Goal: Transaction & Acquisition: Purchase product/service

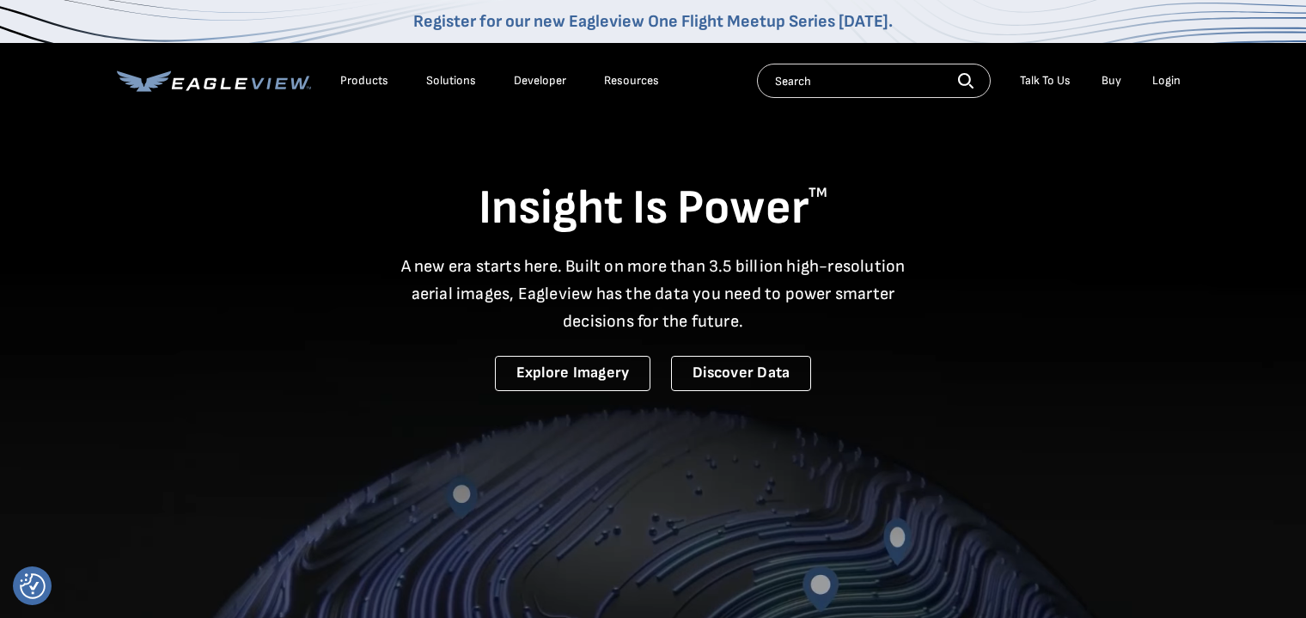
click at [1176, 85] on div "Login" at bounding box center [1166, 80] width 28 height 15
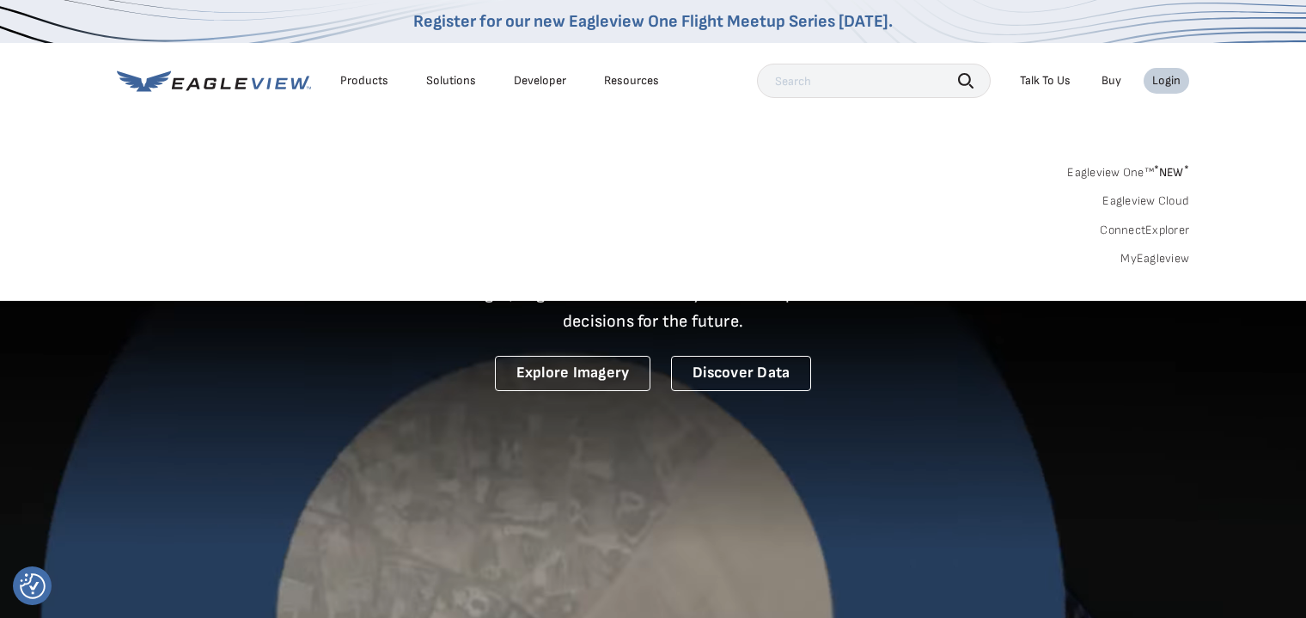
click at [1162, 251] on link "MyEagleview" at bounding box center [1154, 258] width 69 height 15
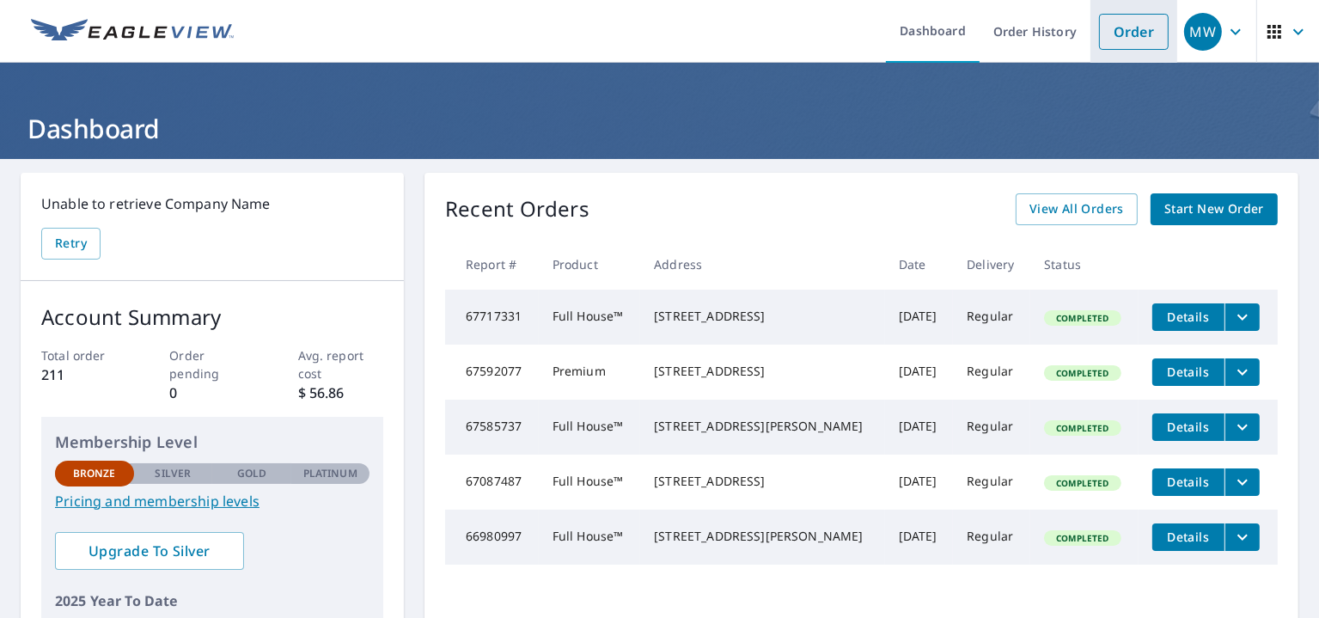
click at [1119, 37] on link "Order" at bounding box center [1134, 32] width 70 height 36
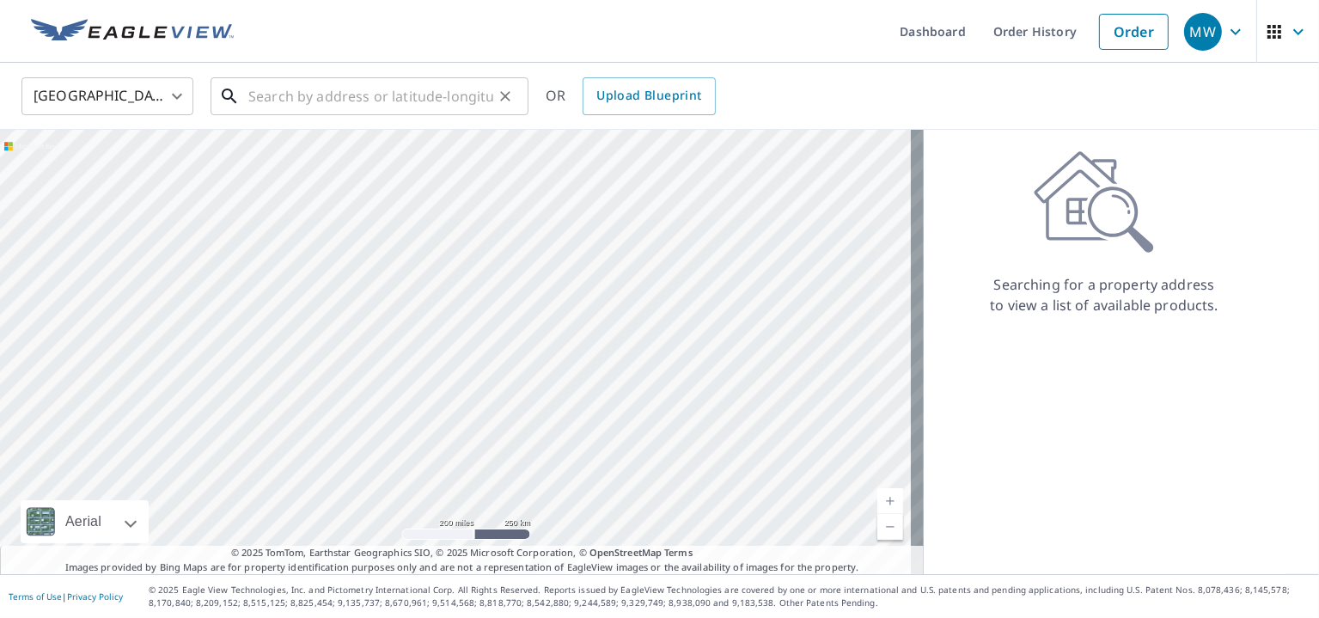
click at [381, 88] on input "text" at bounding box center [370, 96] width 245 height 48
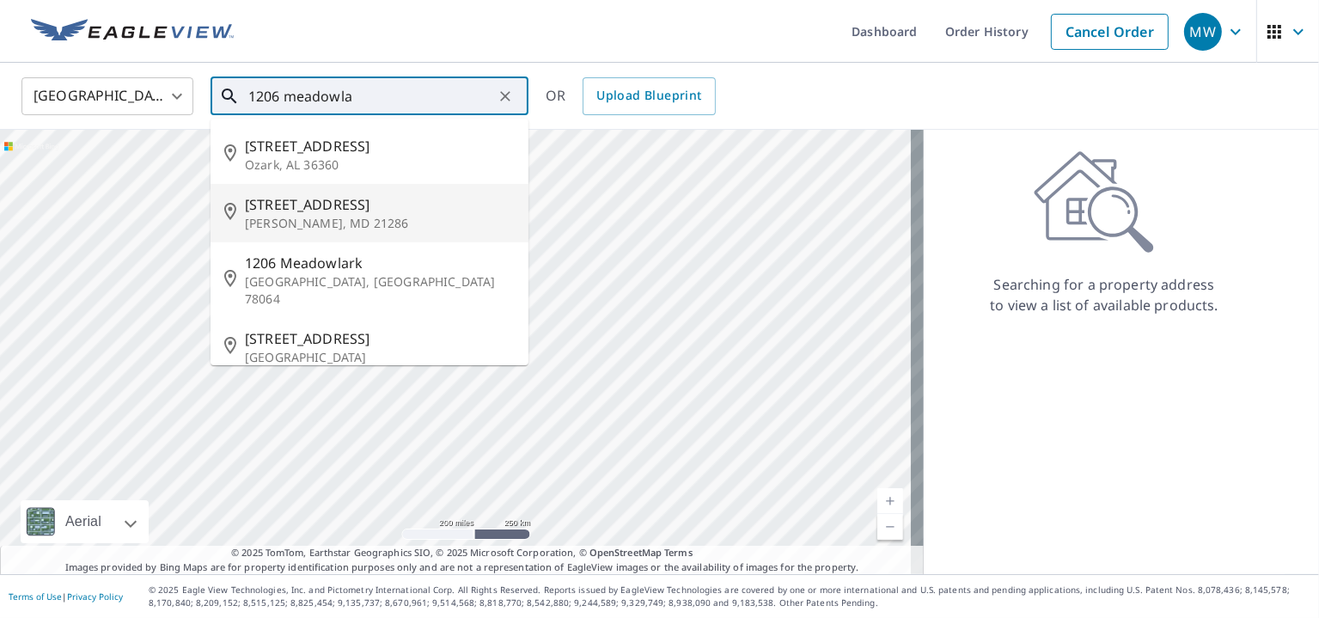
click at [339, 215] on p "Towson, MD 21286" at bounding box center [380, 223] width 270 height 17
type input "1206 Meadowlark Dr Towson, MD 21286"
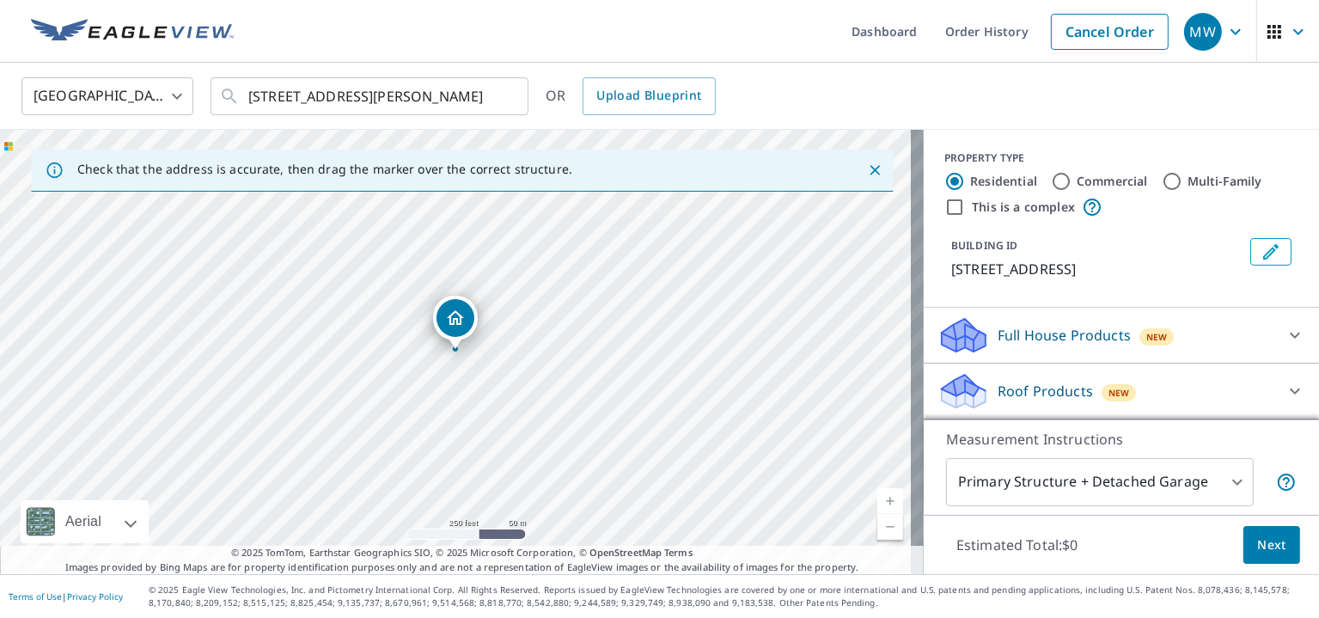
click at [1234, 329] on div "Full House Products New" at bounding box center [1105, 335] width 337 height 40
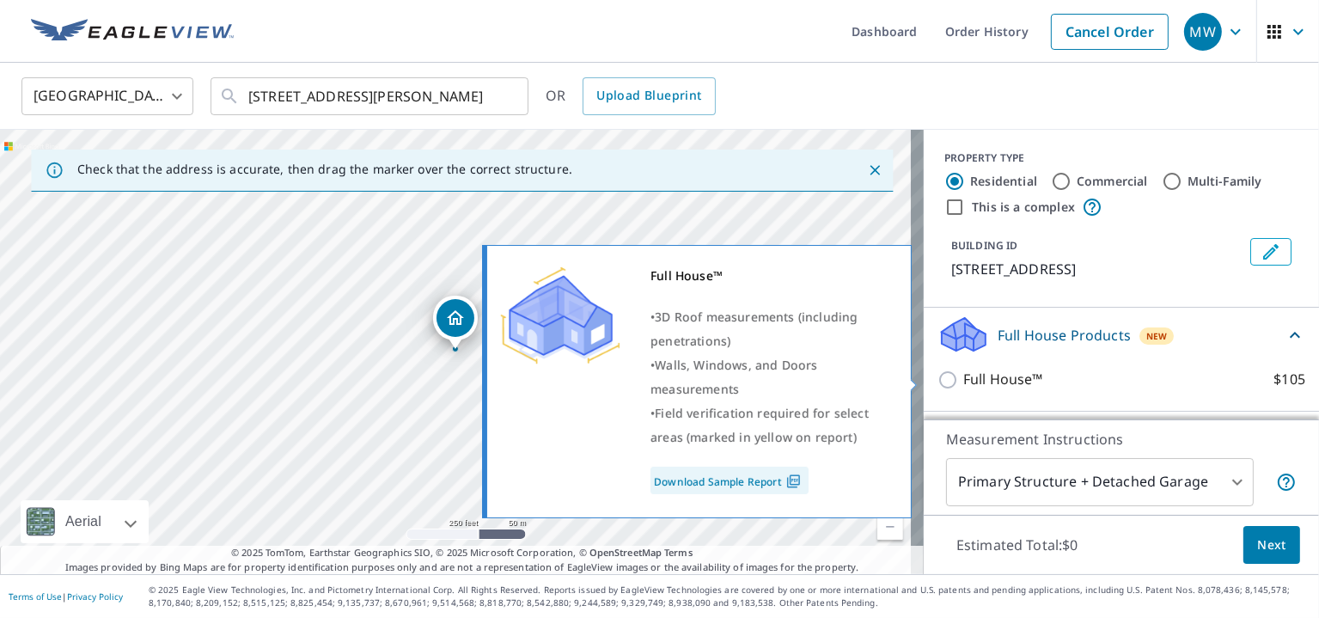
click at [963, 373] on p "Full House™" at bounding box center [1003, 379] width 80 height 21
click at [955, 373] on input "Full House™ $105" at bounding box center [950, 379] width 26 height 21
checkbox input "true"
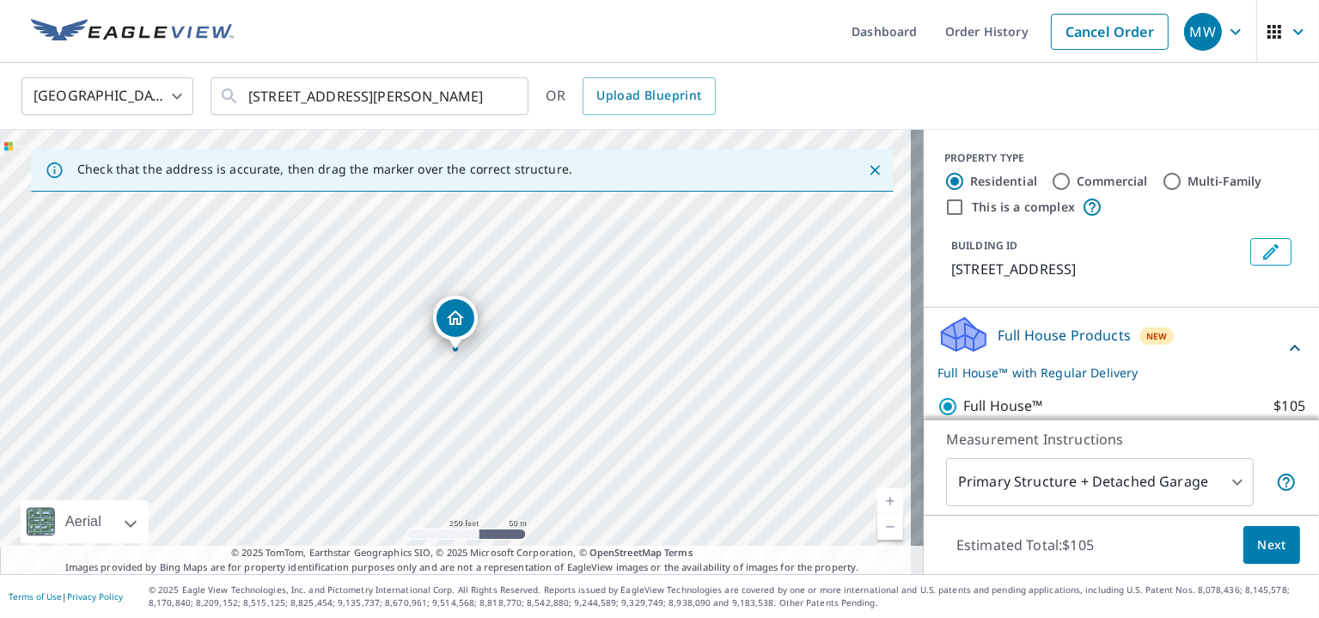
scroll to position [223, 0]
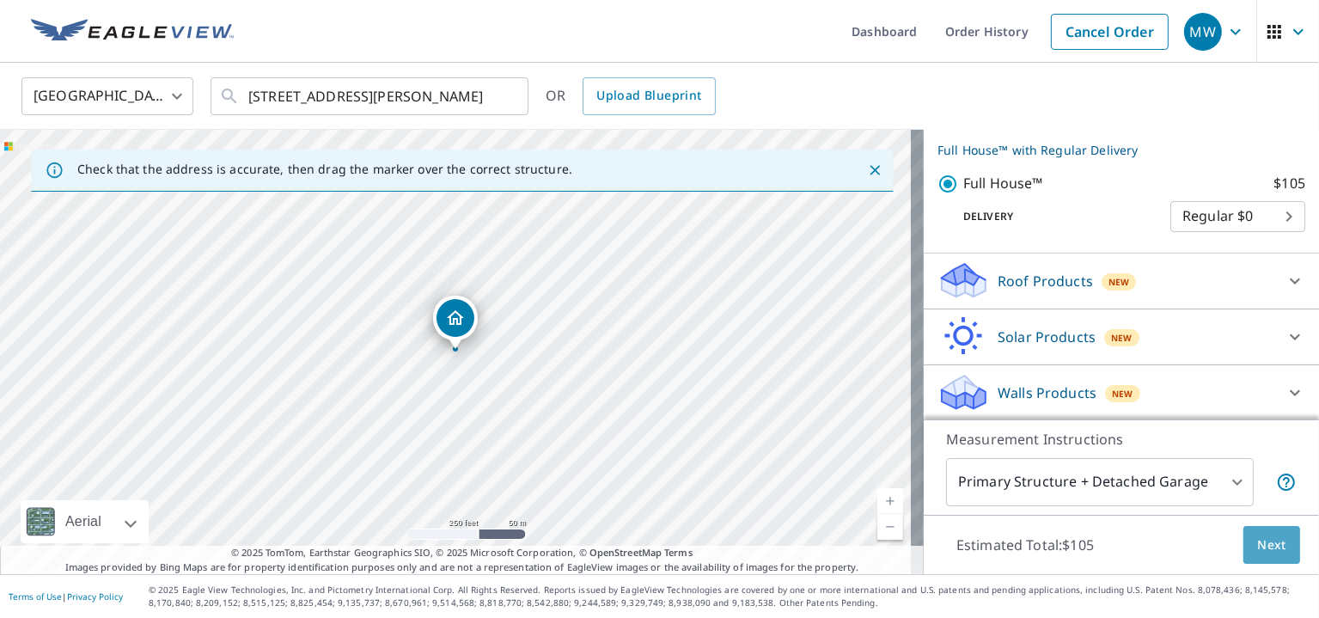
click at [1266, 541] on span "Next" at bounding box center [1271, 544] width 29 height 21
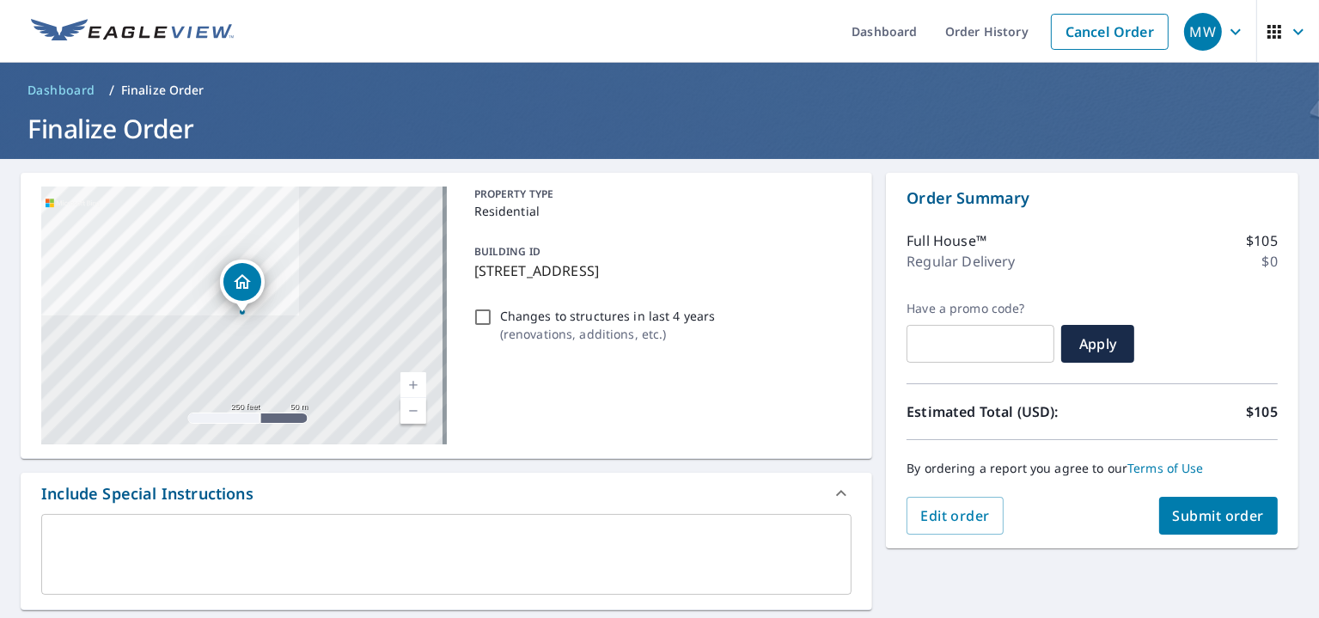
click at [1193, 517] on span "Submit order" at bounding box center [1219, 515] width 92 height 19
